Goal: Transaction & Acquisition: Download file/media

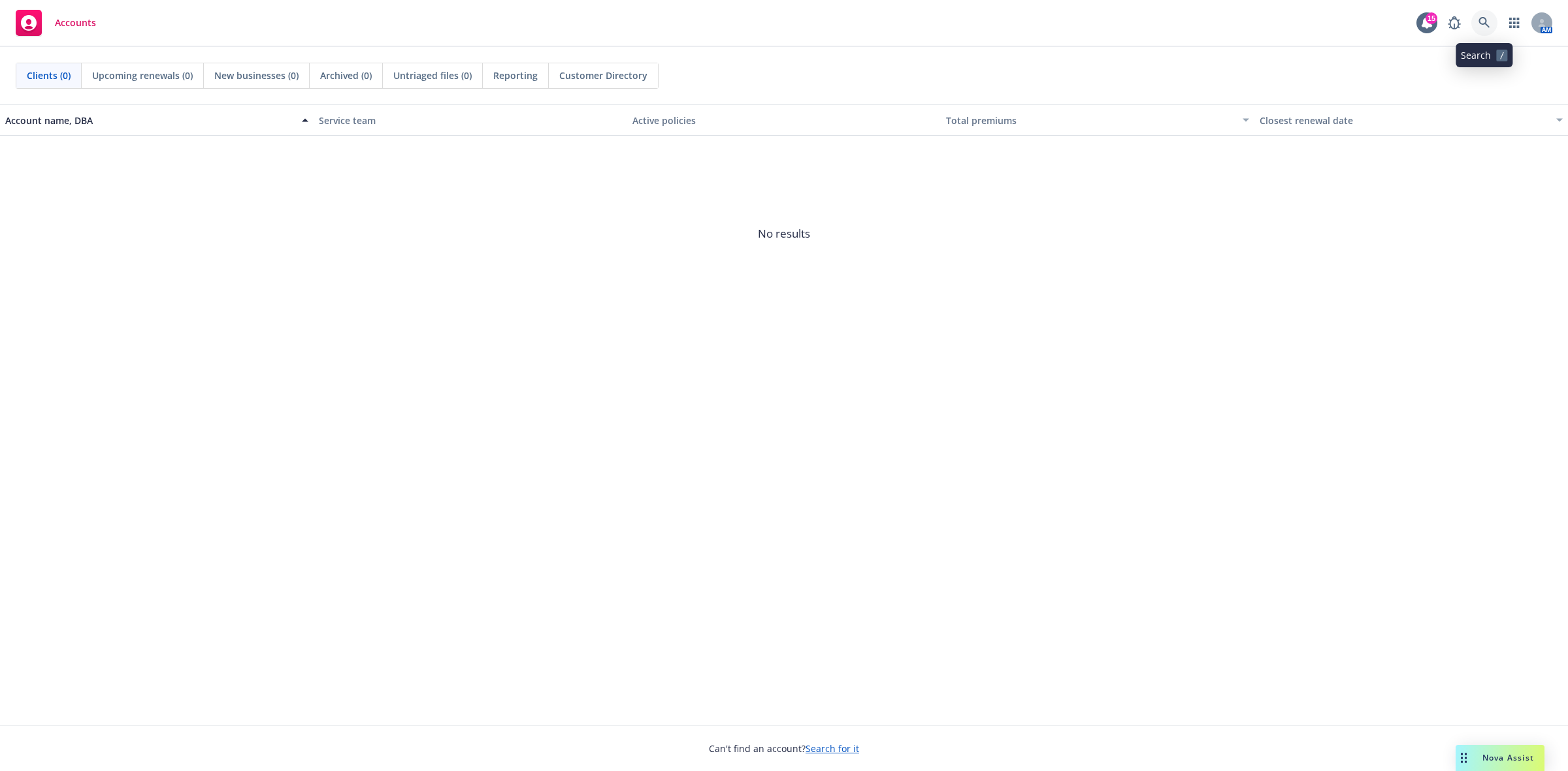
click at [1480, 22] on icon at bounding box center [1484, 23] width 12 height 12
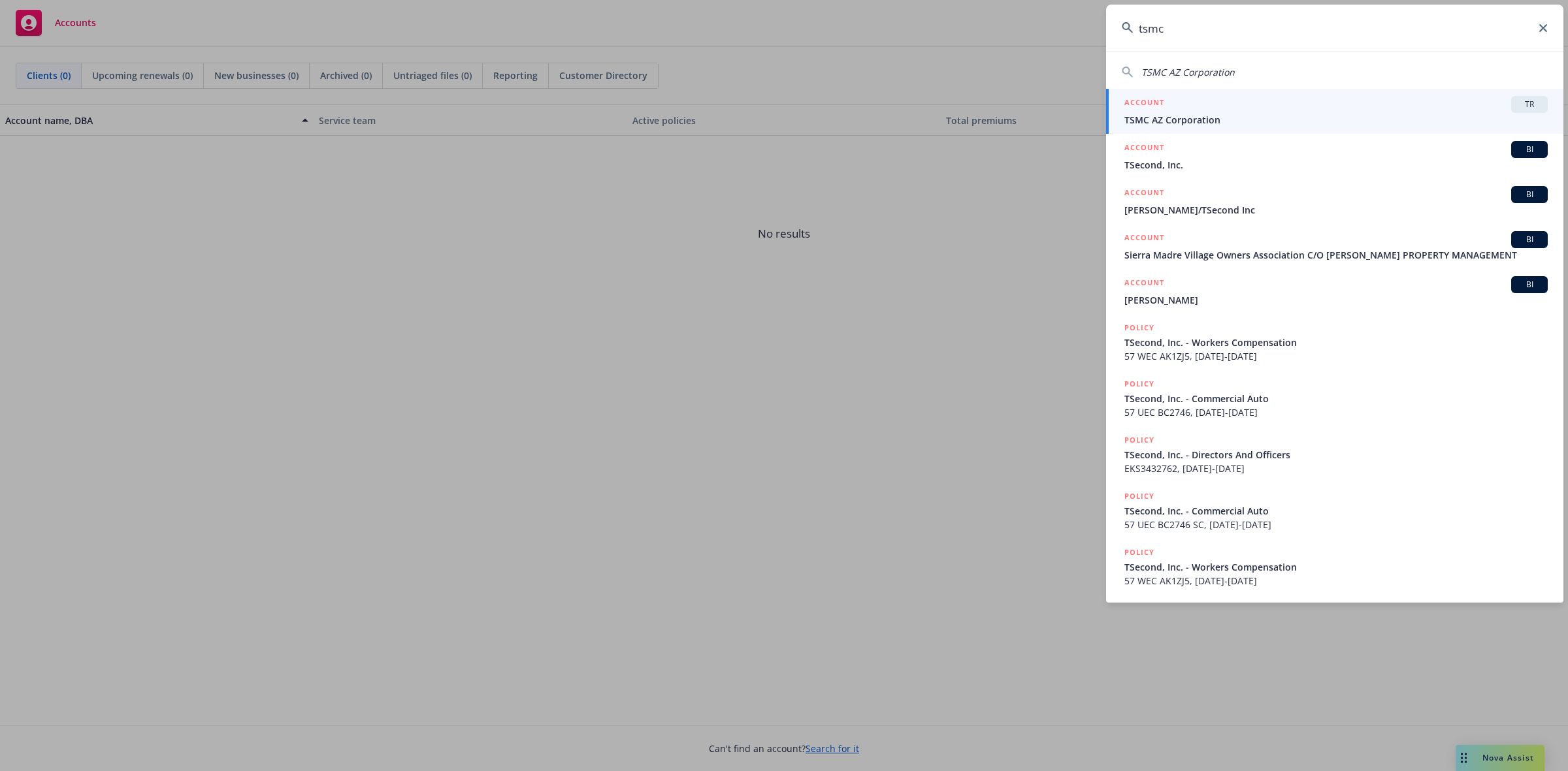
click at [1188, 66] on span "TSMC AZ Corporation" at bounding box center [1189, 72] width 94 height 13
type input "TSMC AZ Corporation"
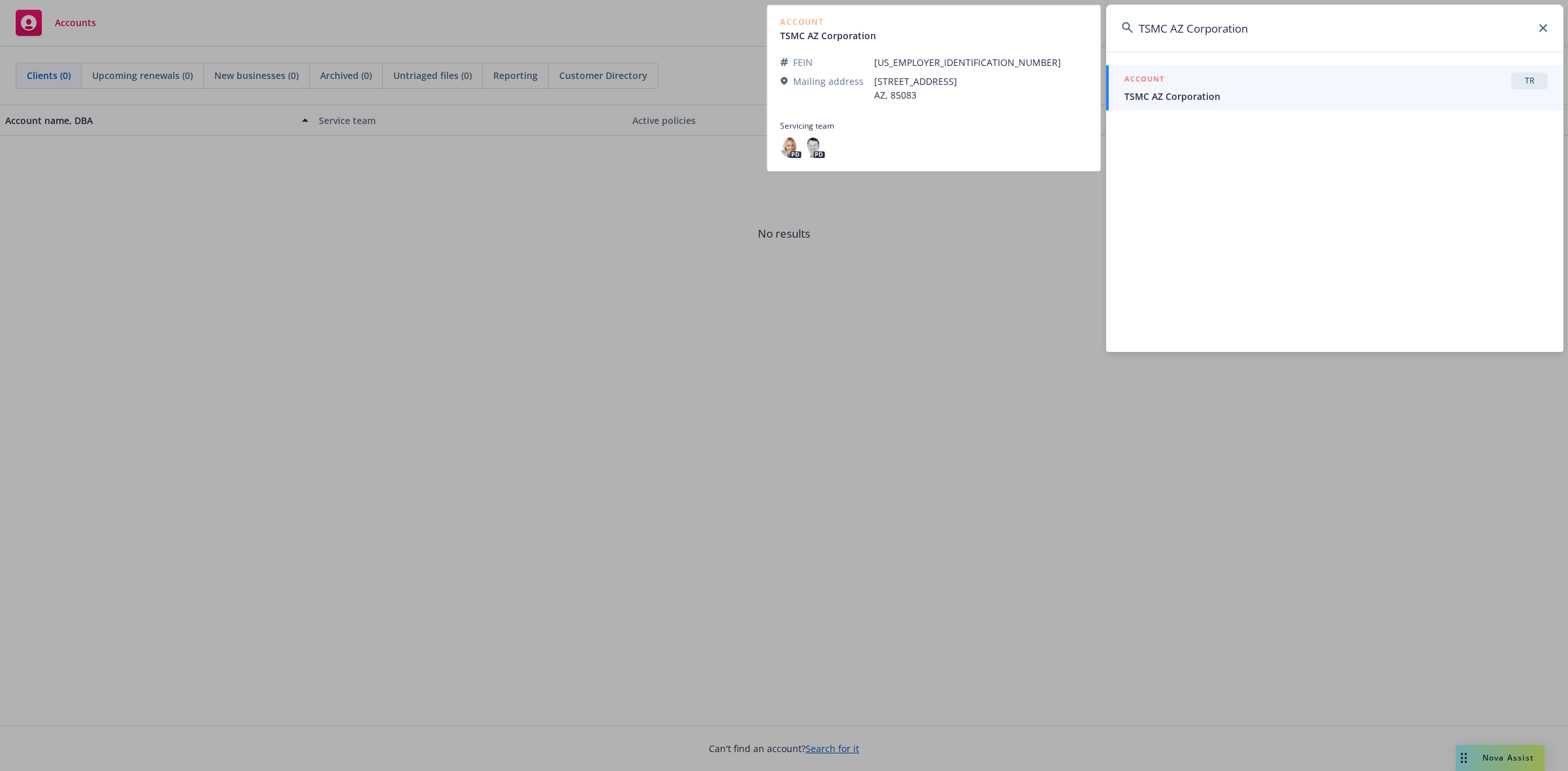
click at [1174, 101] on span "TSMC AZ Corporation" at bounding box center [1336, 96] width 424 height 14
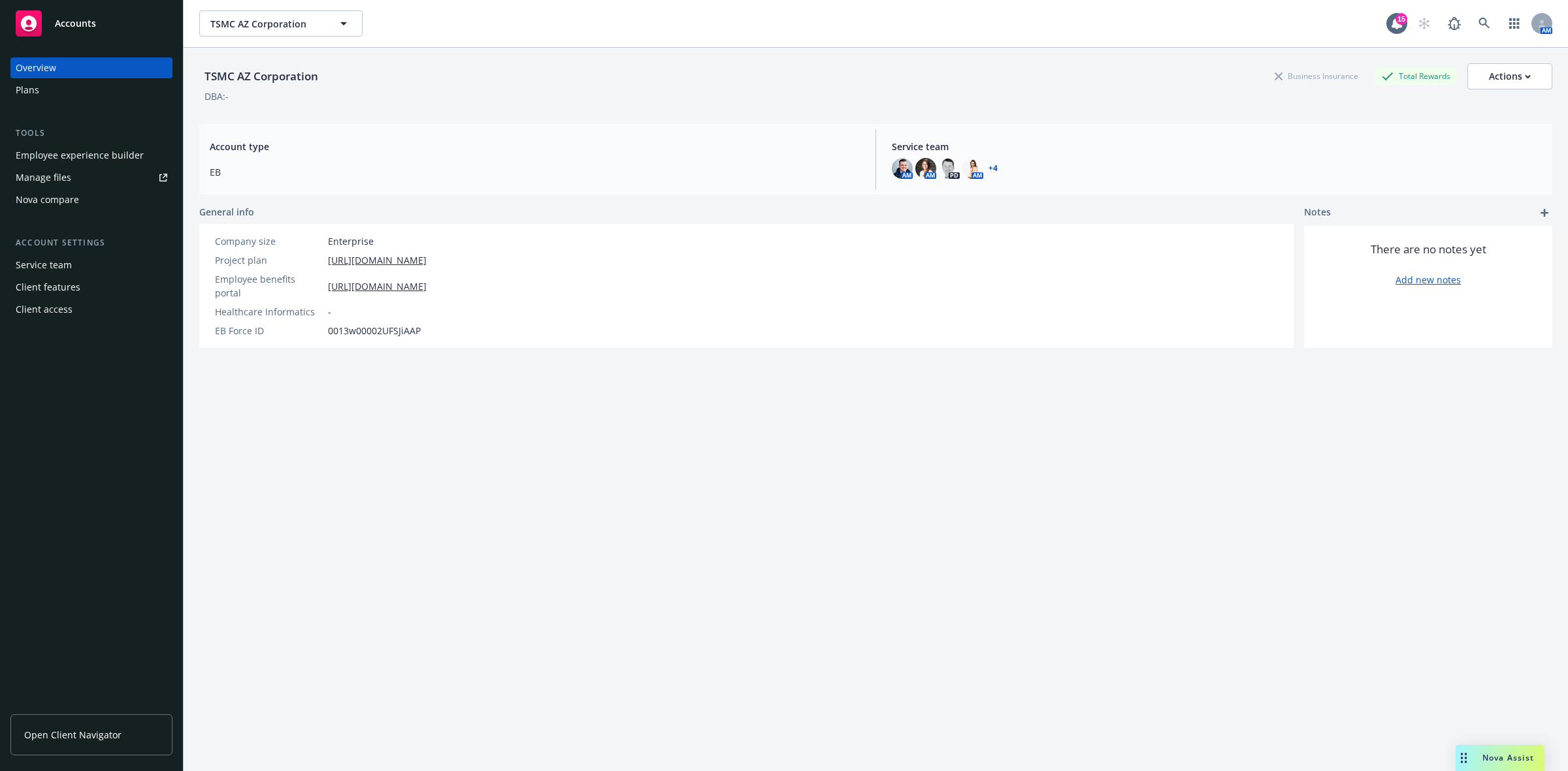
click at [56, 180] on div "Manage files" at bounding box center [43, 178] width 55 height 21
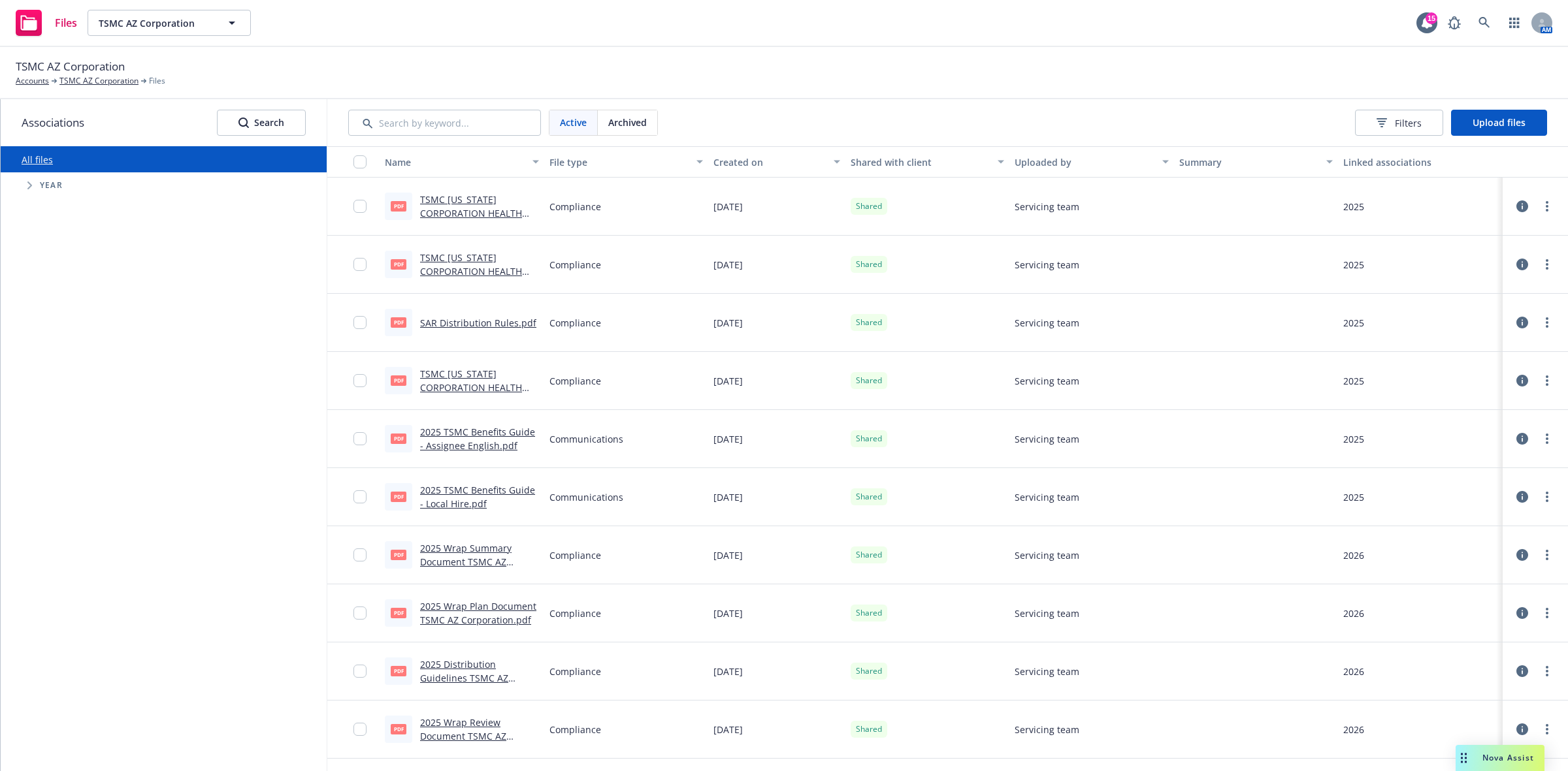
click at [461, 209] on link "TSMC [US_STATE] CORPORATION HEALTH AND WELARE PLAN SAR.pdf" at bounding box center [471, 220] width 102 height 53
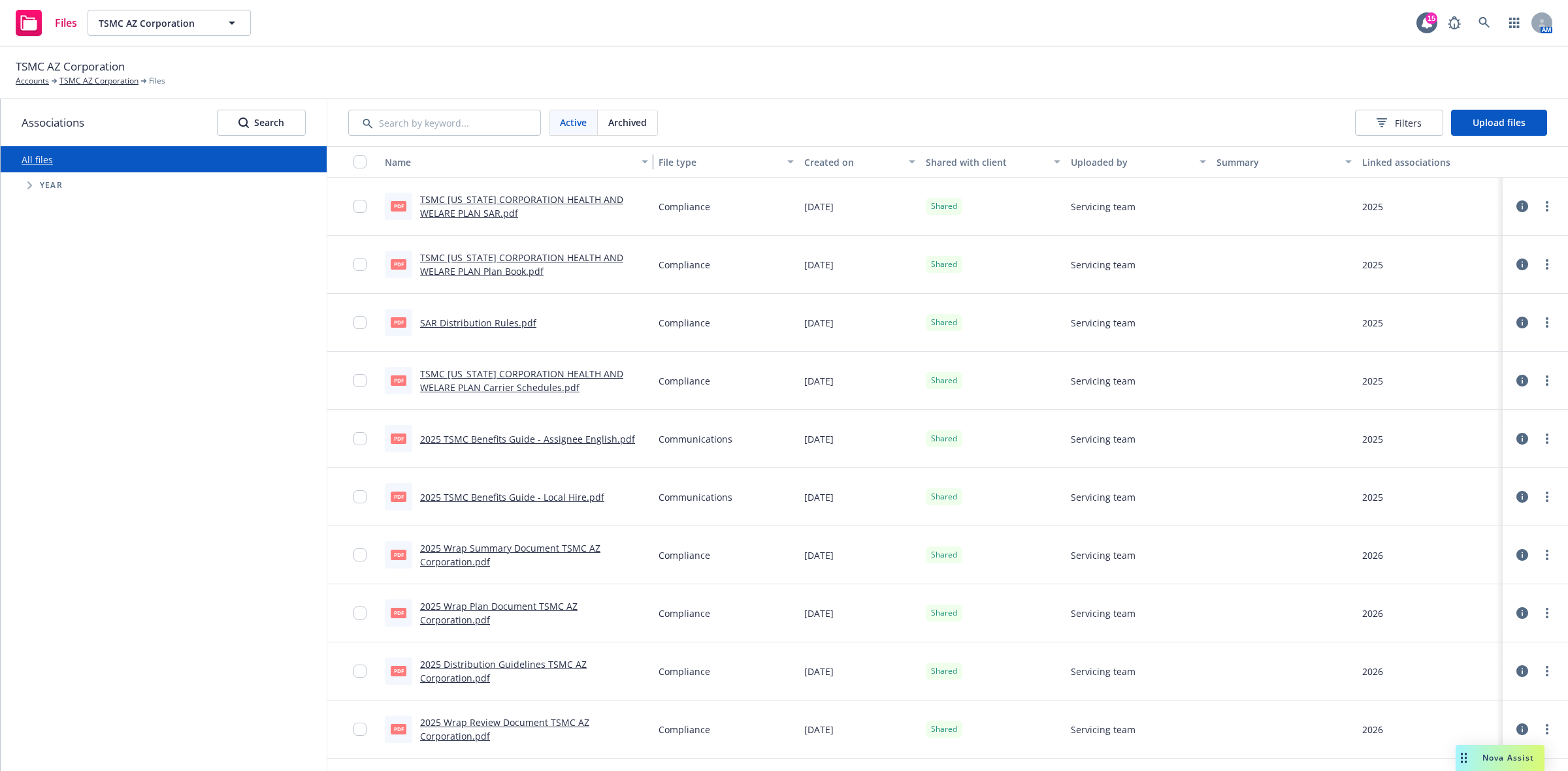
drag, startPoint x: 539, startPoint y: 163, endPoint x: 625, endPoint y: 178, distance: 87.3
click at [625, 178] on div "Name File type Created on Shared with client Uploaded by Summary Linked associa…" at bounding box center [947, 458] width 1241 height 625
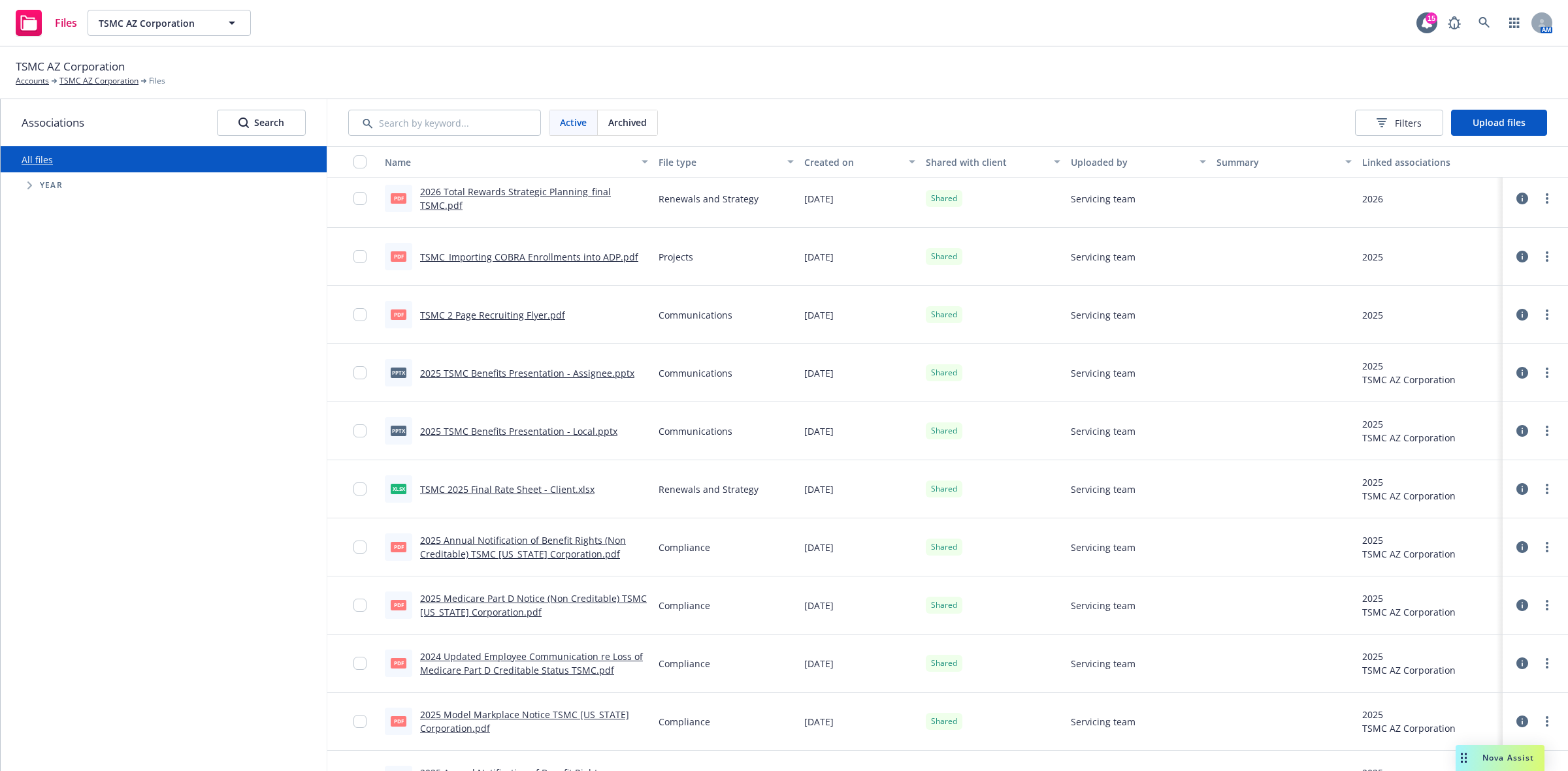
scroll to position [1146, 0]
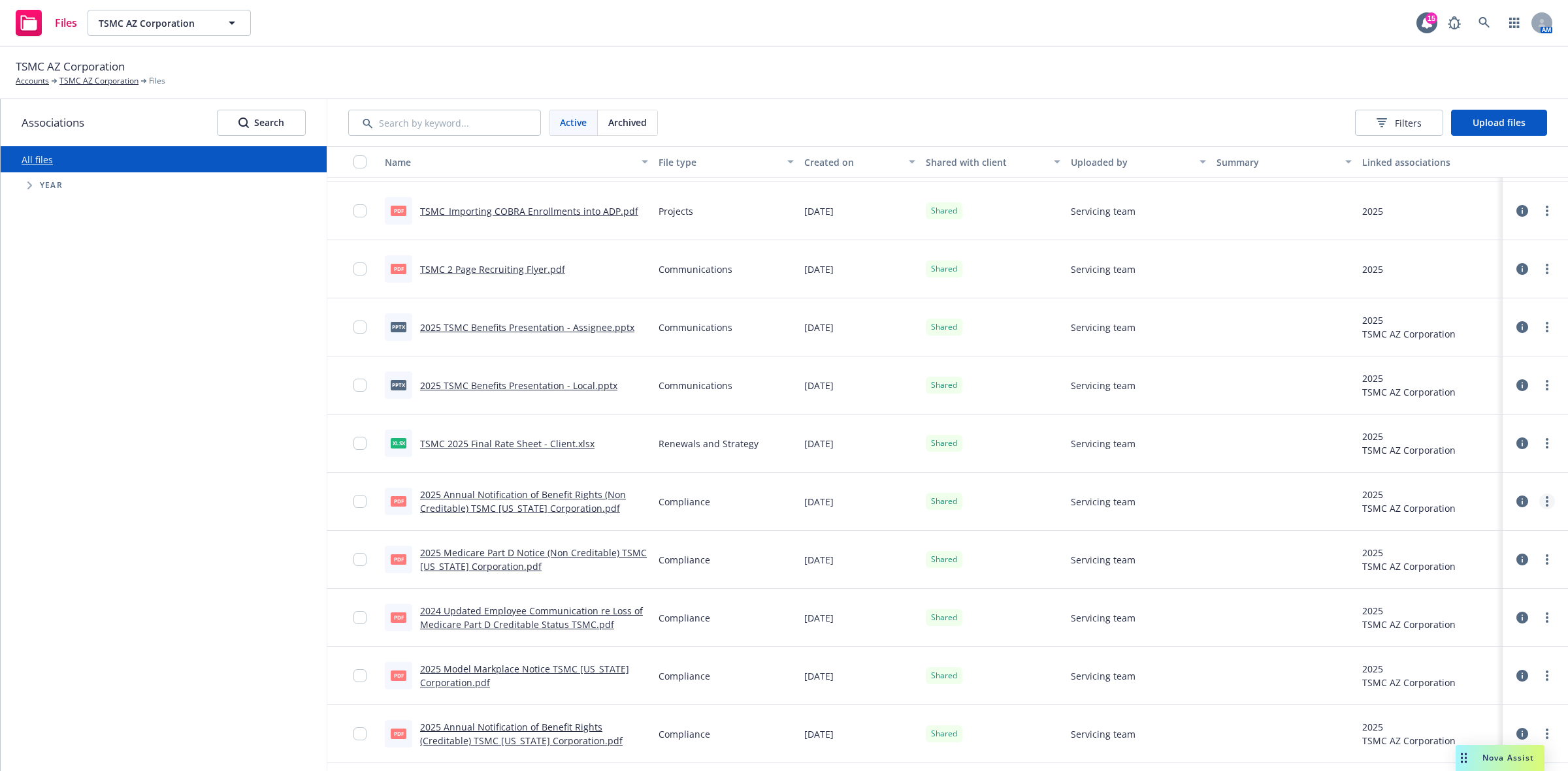
click at [1540, 503] on link "more" at bounding box center [1548, 502] width 16 height 16
click at [1452, 579] on link "Download" at bounding box center [1465, 582] width 130 height 26
click at [1424, 18] on icon at bounding box center [1427, 23] width 13 height 13
click at [1540, 559] on link "more" at bounding box center [1548, 560] width 16 height 16
click at [1454, 644] on link "Download" at bounding box center [1465, 640] width 130 height 26
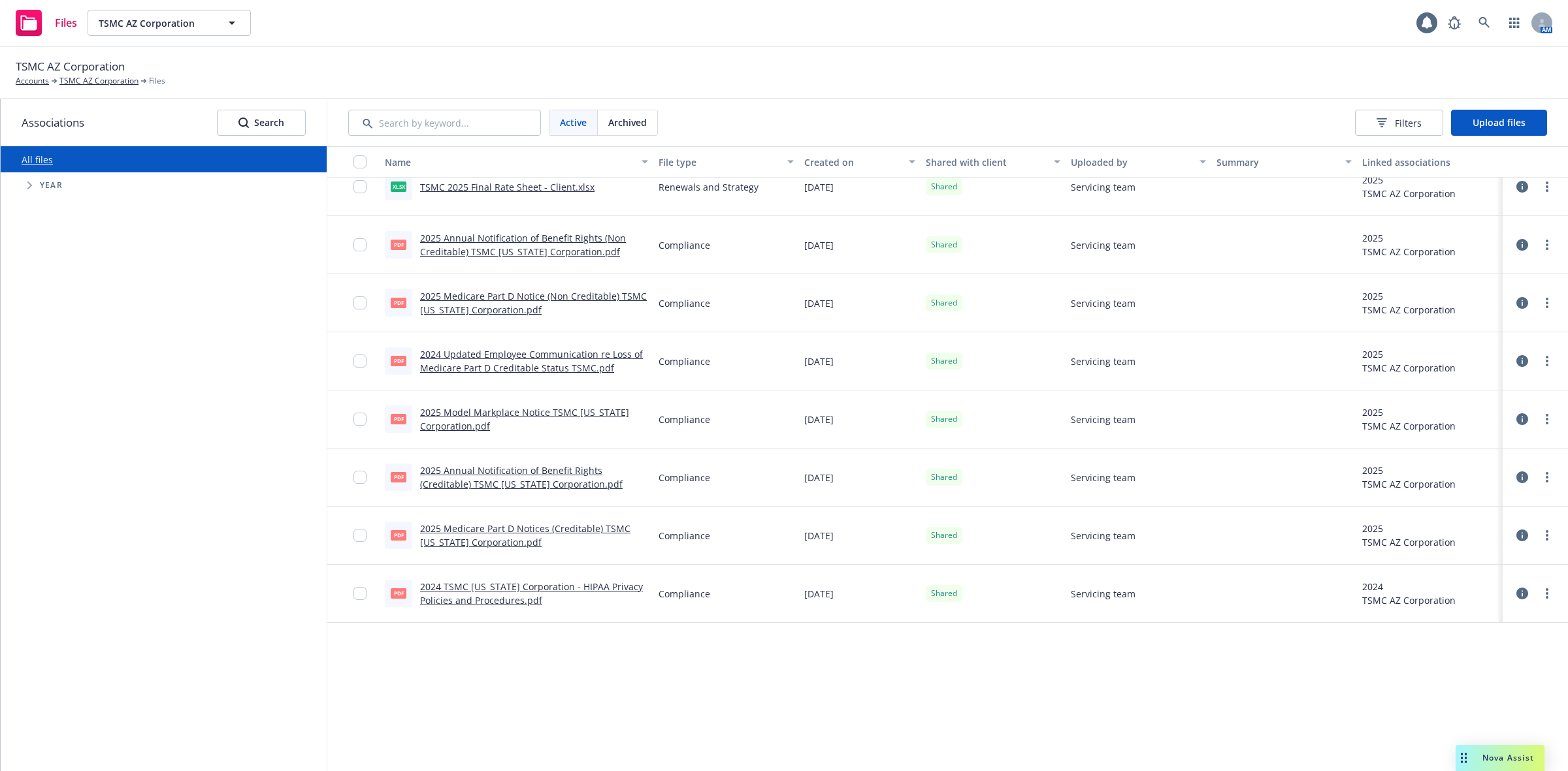
scroll to position [1120, 0]
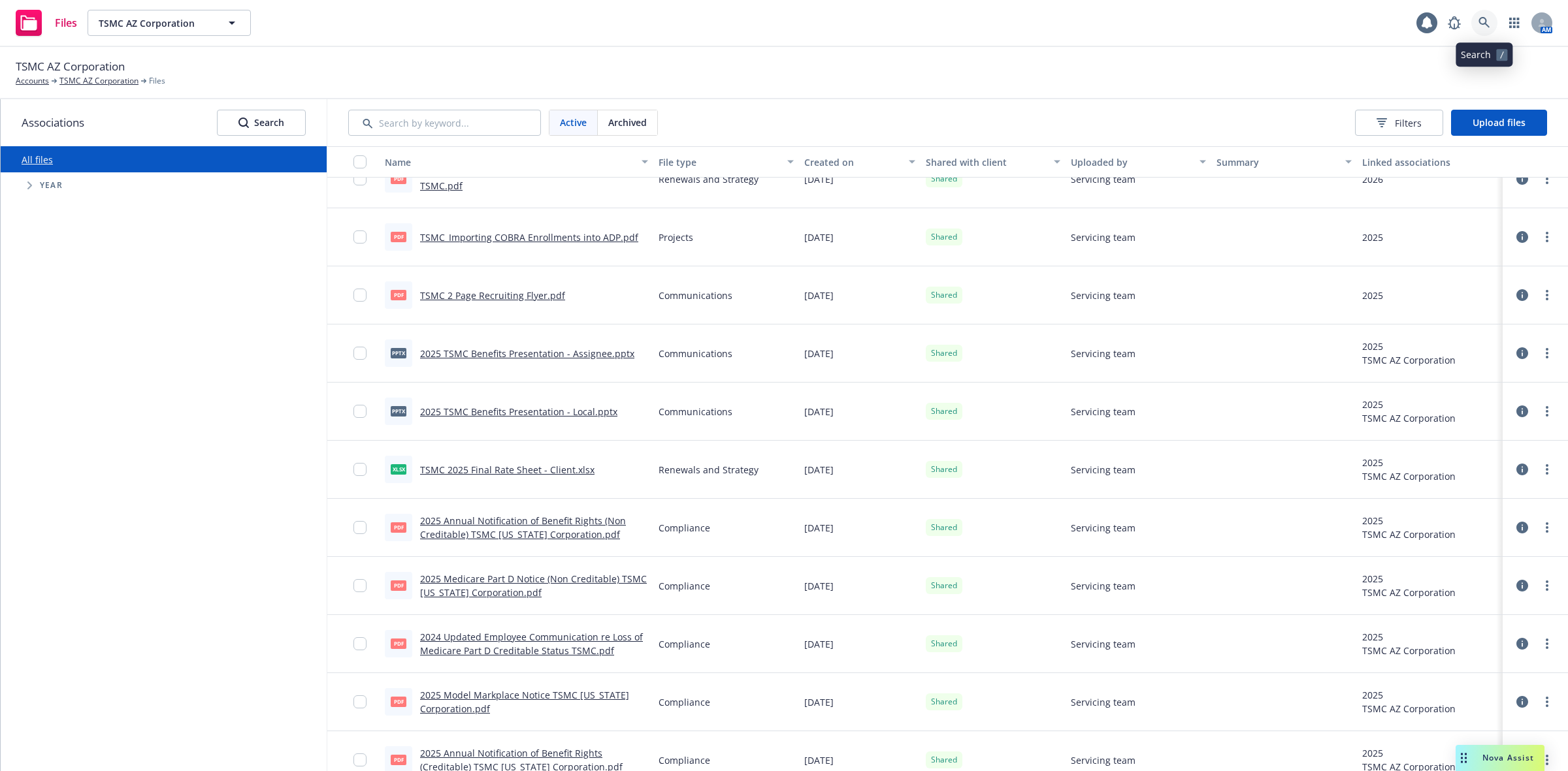
click at [1487, 23] on icon at bounding box center [1484, 23] width 12 height 12
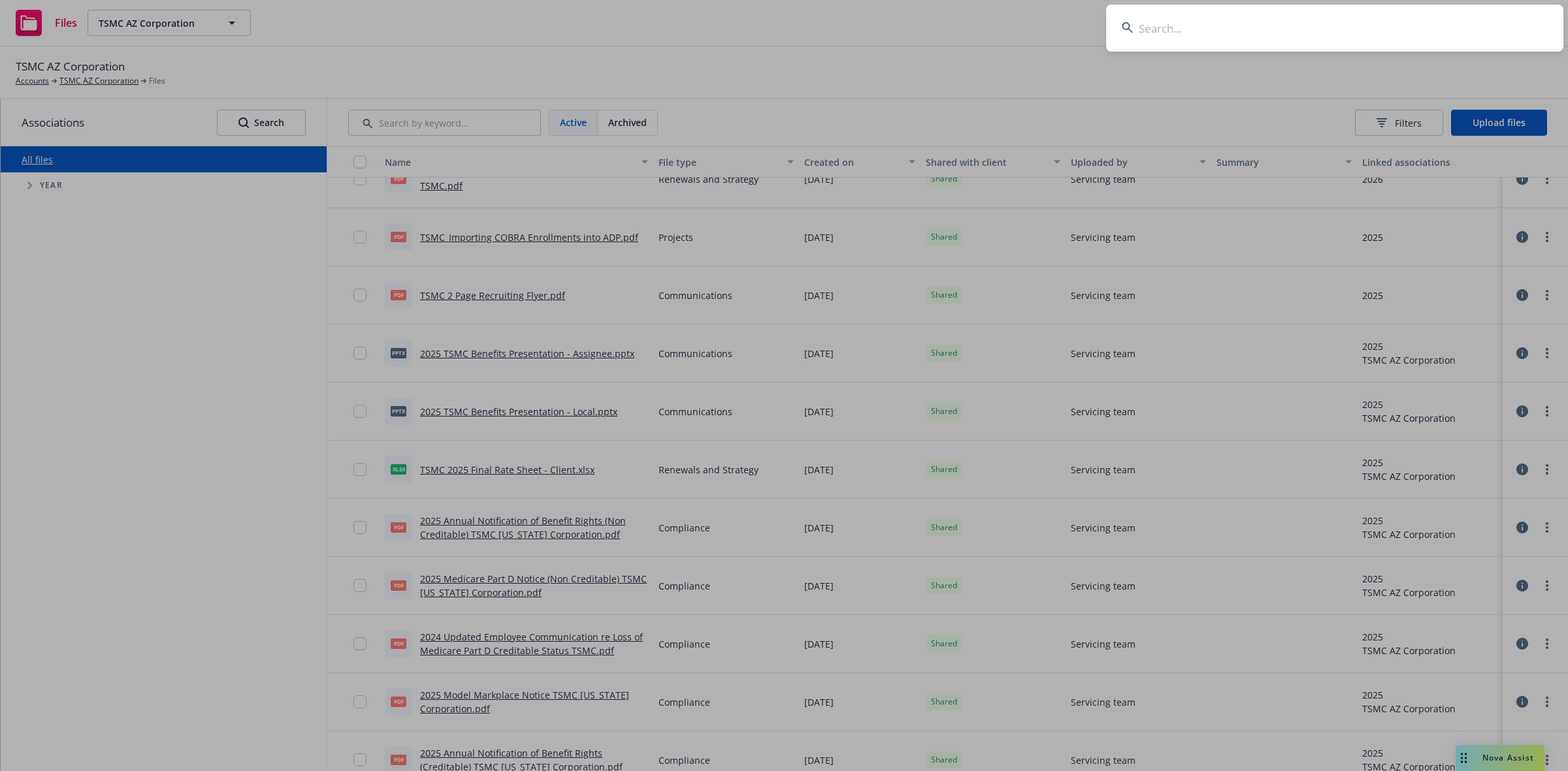
click at [1194, 30] on input at bounding box center [1335, 28] width 457 height 47
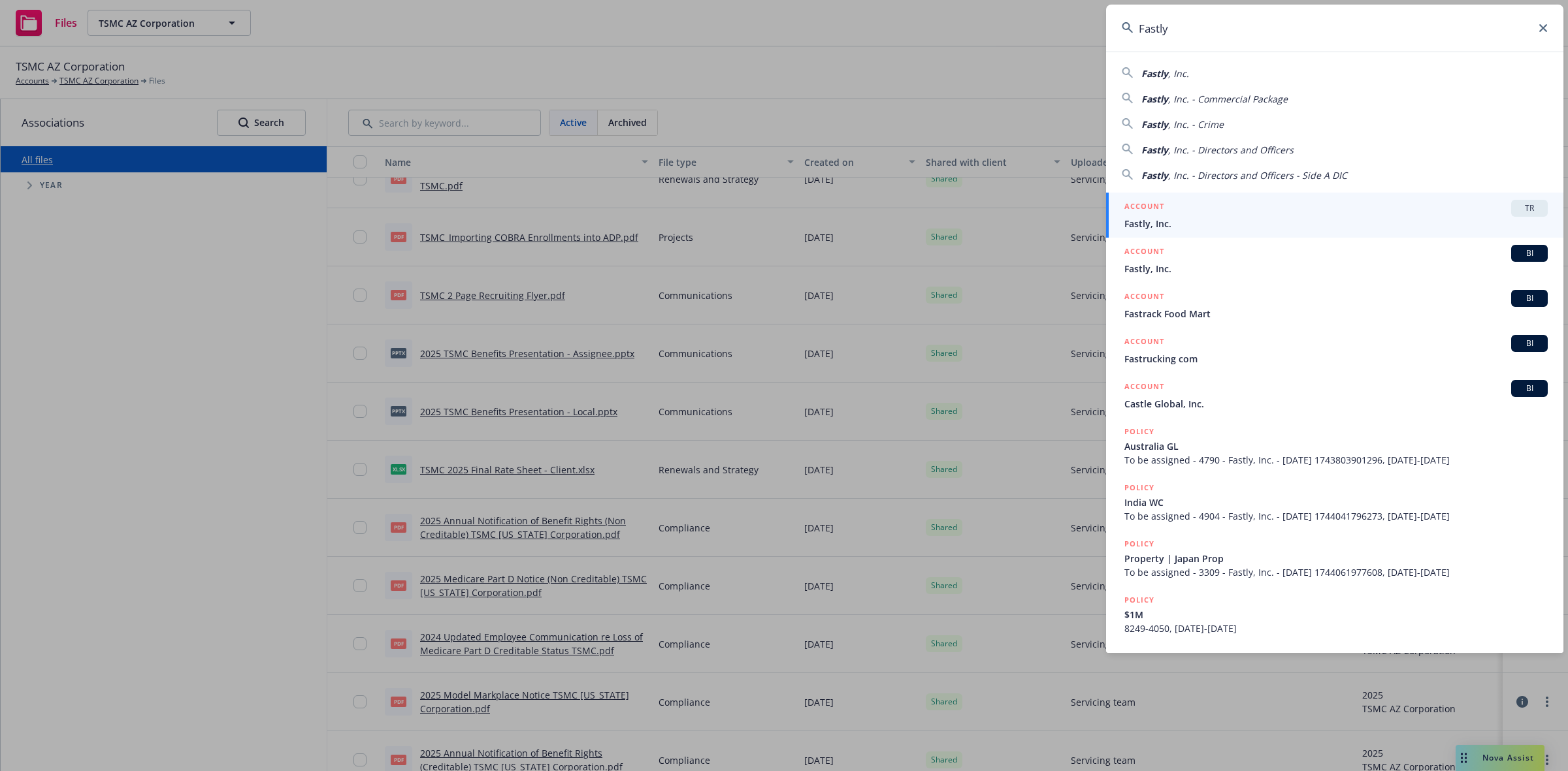
type input "Fastly"
click at [1155, 217] on span "Fastly, Inc." at bounding box center [1336, 223] width 424 height 14
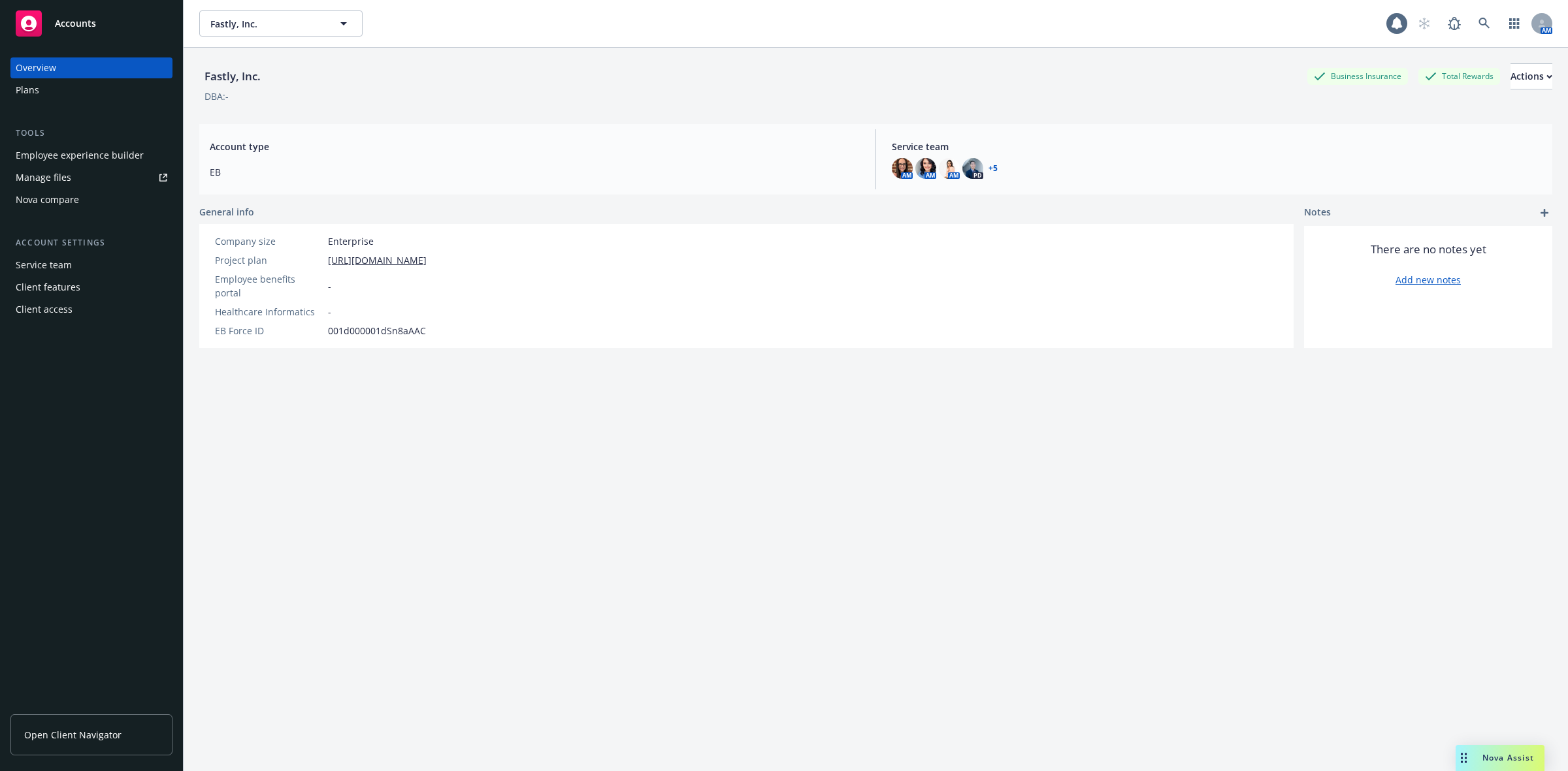
click at [37, 183] on div "Manage files" at bounding box center [43, 178] width 55 height 21
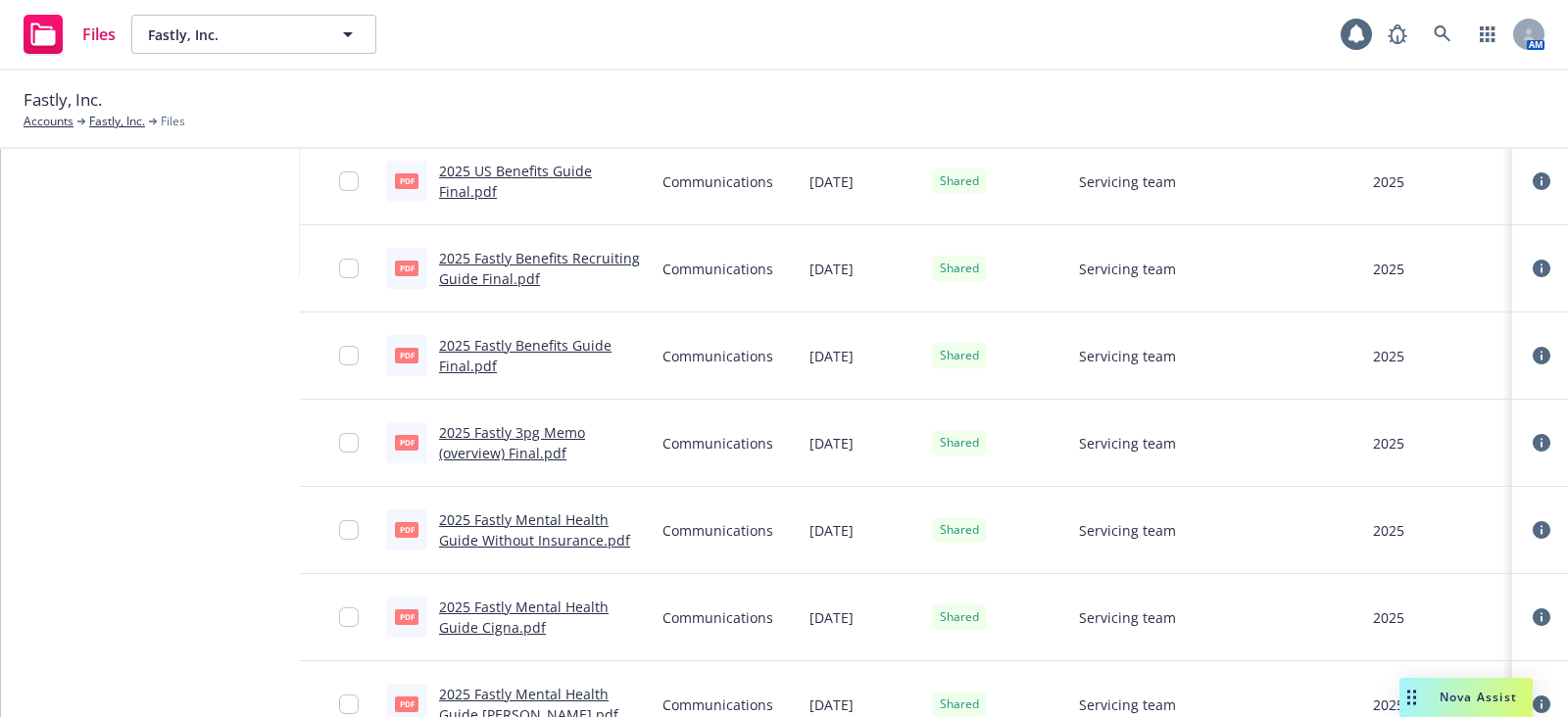
scroll to position [458, 0]
